Goal: Navigation & Orientation: Find specific page/section

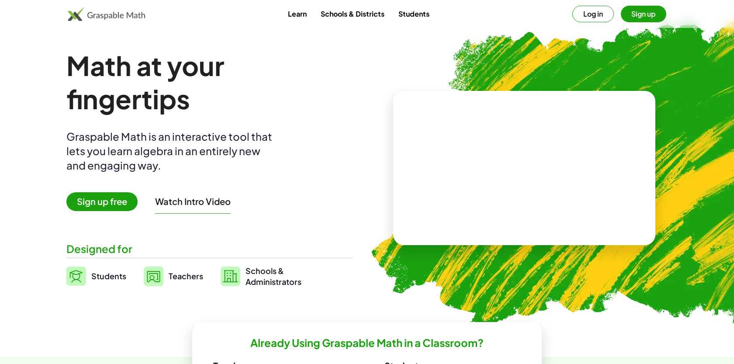
click at [311, 17] on link "Learn" at bounding box center [297, 14] width 33 height 16
click at [351, 15] on link "Schools & Districts" at bounding box center [353, 14] width 78 height 16
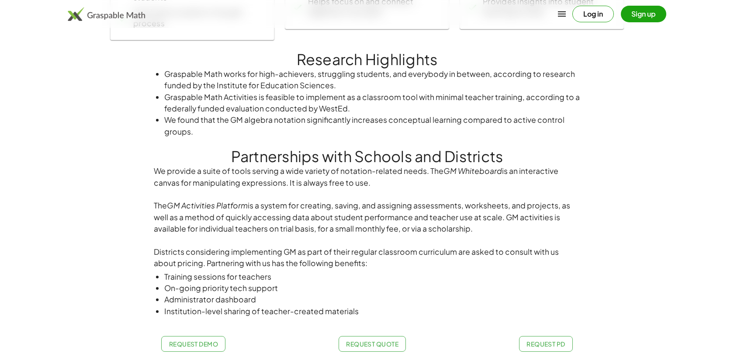
scroll to position [409, 0]
